Goal: Entertainment & Leisure: Consume media (video, audio)

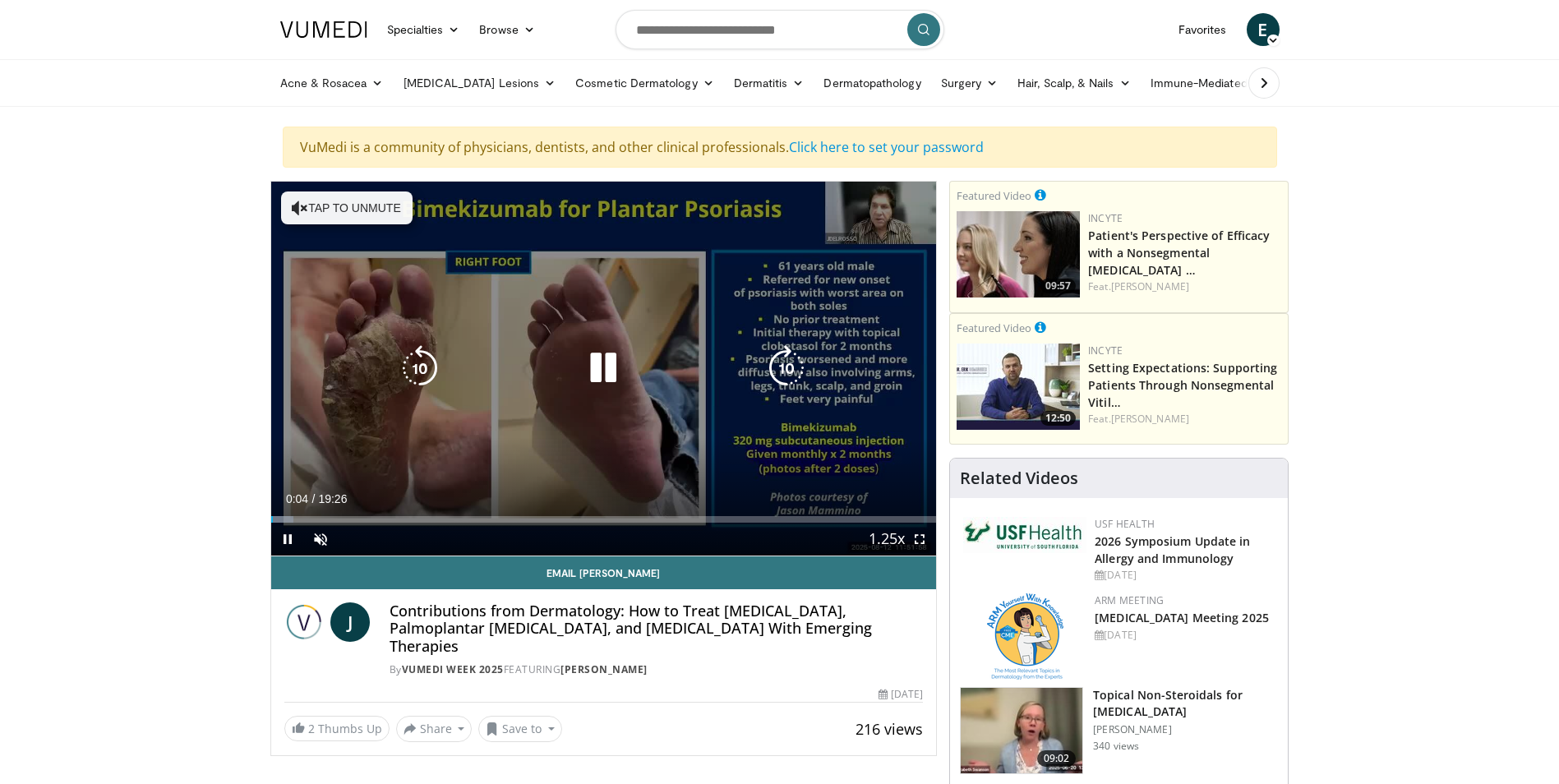
click at [366, 221] on button "Tap to unmute" at bounding box center [347, 207] width 131 height 33
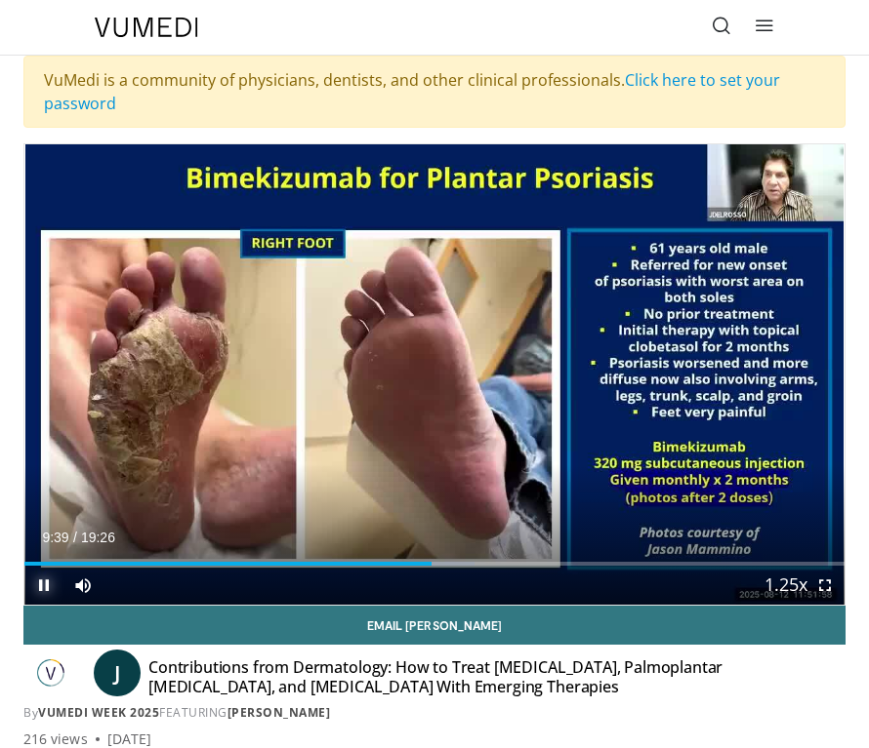
click at [38, 597] on span "Video Player" at bounding box center [43, 585] width 39 height 39
